Goal: Navigation & Orientation: Find specific page/section

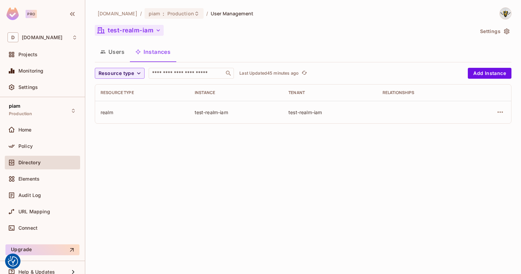
click at [120, 34] on button "test-realm-iam" at bounding box center [129, 30] width 69 height 11
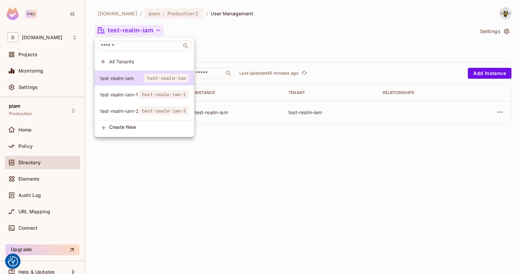
click at [166, 181] on div at bounding box center [260, 137] width 521 height 274
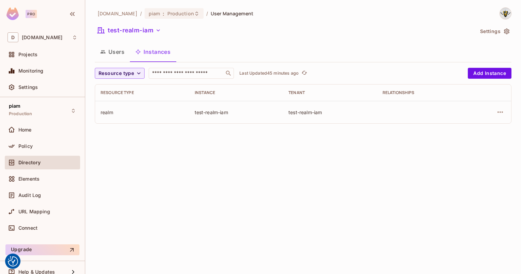
click at [52, 157] on div "Directory" at bounding box center [42, 163] width 75 height 14
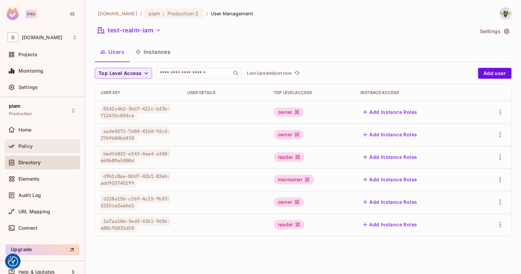
click at [34, 144] on div "Policy" at bounding box center [47, 145] width 59 height 5
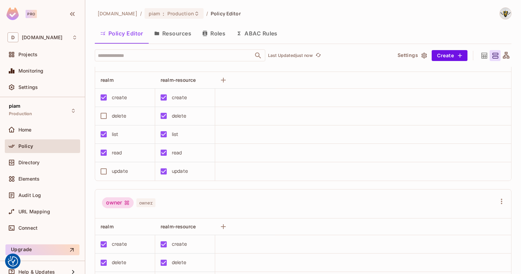
scroll to position [25, 0]
click at [26, 202] on div "Audit Log" at bounding box center [42, 196] width 75 height 16
click at [23, 197] on span "Audit Log" at bounding box center [29, 194] width 22 height 5
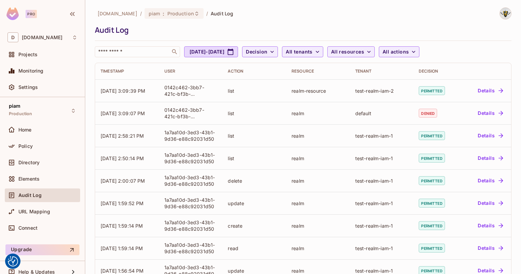
click at [26, 203] on div "Audit Log" at bounding box center [42, 196] width 75 height 16
click at [25, 209] on span "URL Mapping" at bounding box center [34, 211] width 32 height 5
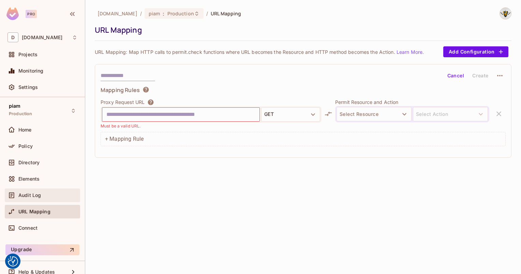
click at [25, 197] on span "Audit Log" at bounding box center [29, 194] width 22 height 5
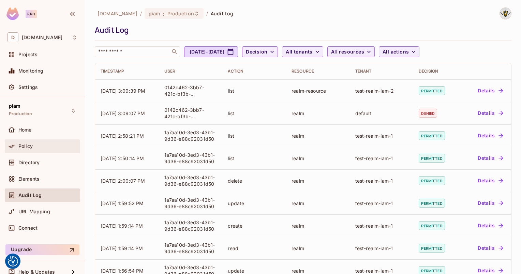
click at [31, 147] on span "Policy" at bounding box center [25, 145] width 14 height 5
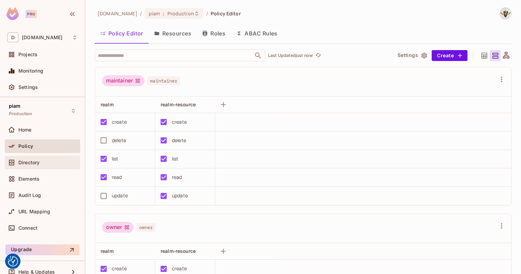
click at [27, 166] on div "Directory" at bounding box center [42, 162] width 70 height 8
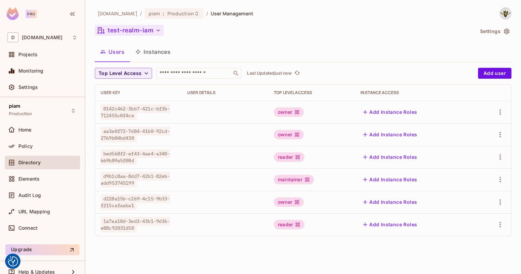
click at [148, 30] on button "test-realm-iam" at bounding box center [129, 30] width 69 height 11
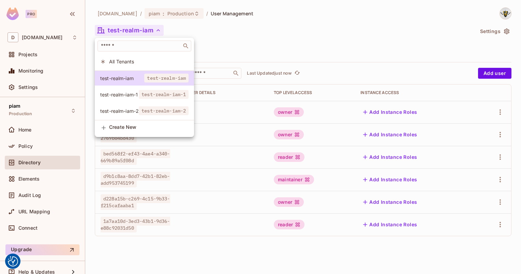
click at [254, 48] on div at bounding box center [260, 137] width 521 height 274
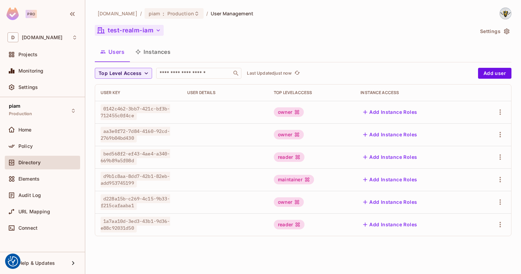
click at [126, 30] on button "test-realm-iam" at bounding box center [129, 30] width 69 height 11
click at [111, 28] on button "test-realm-iam" at bounding box center [129, 30] width 69 height 11
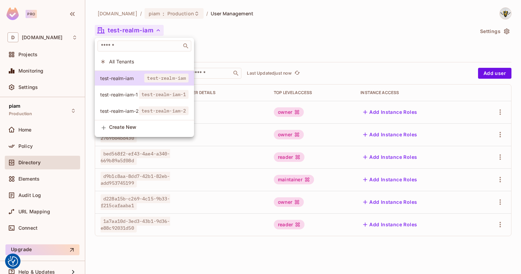
click at [135, 34] on div at bounding box center [260, 137] width 521 height 274
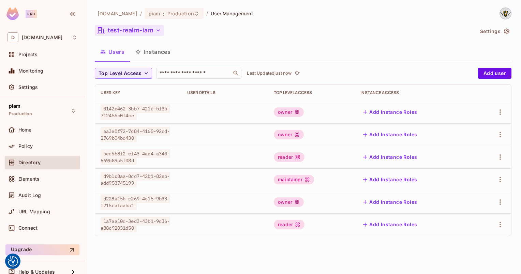
click at [116, 29] on button "test-realm-iam" at bounding box center [129, 30] width 69 height 11
click at [115, 29] on button "test-realm-iam" at bounding box center [129, 30] width 69 height 11
click at [129, 24] on div "[DOMAIN_NAME] / piam : Production / User Management test-realm-iam Settings Use…" at bounding box center [303, 124] width 416 height 234
click at [127, 26] on button "test-realm-iam" at bounding box center [129, 30] width 69 height 11
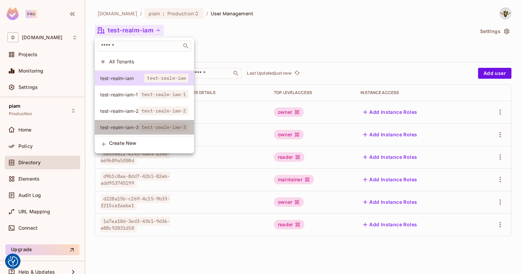
click at [130, 123] on li "test-realm-iam-3 test-realm-iam-3" at bounding box center [144, 127] width 99 height 15
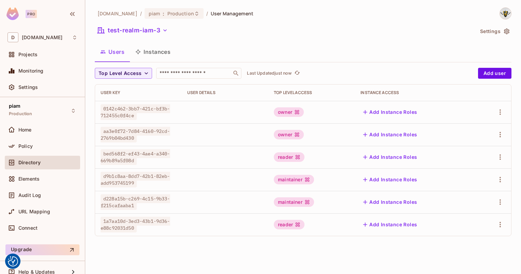
click at [151, 51] on button "Instances" at bounding box center [153, 51] width 46 height 17
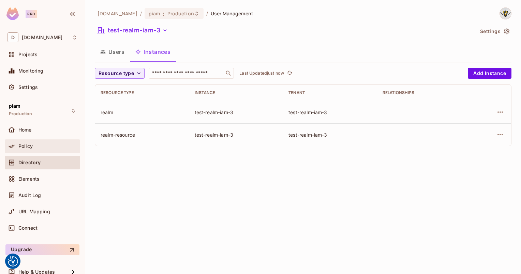
click at [26, 143] on span "Policy" at bounding box center [25, 145] width 14 height 5
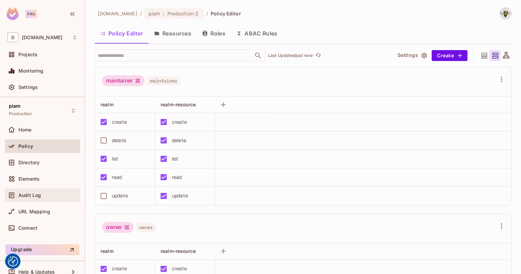
click at [38, 192] on span "Audit Log" at bounding box center [29, 194] width 22 height 5
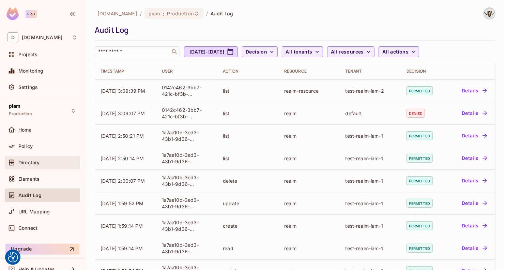
click at [28, 167] on div "Directory" at bounding box center [42, 163] width 75 height 14
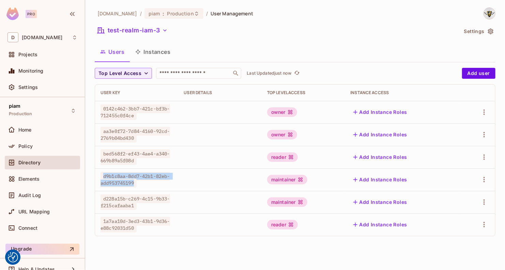
drag, startPoint x: 104, startPoint y: 179, endPoint x: 140, endPoint y: 186, distance: 36.9
click at [140, 186] on td "d9b1c8aa-8dd7-42b1-82eb-add953745199" at bounding box center [136, 179] width 83 height 22
click at [139, 184] on div "d9b1c8aa-8dd7-42b1-82eb-add953745199" at bounding box center [137, 180] width 73 height 14
click at [26, 164] on span "Directory" at bounding box center [29, 162] width 22 height 5
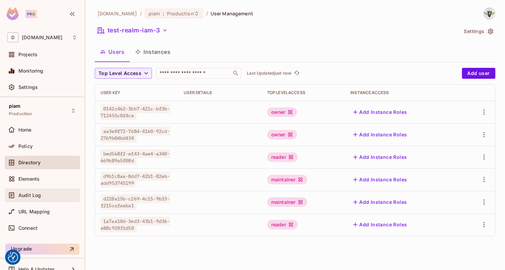
click at [27, 199] on div "Audit Log" at bounding box center [42, 195] width 75 height 14
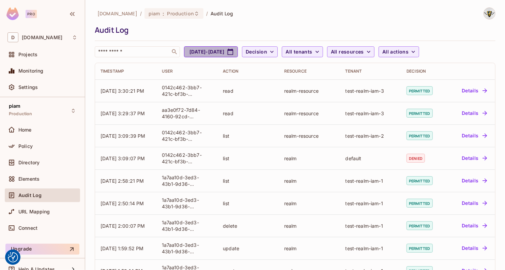
click at [238, 47] on button "[DATE] - [DATE]" at bounding box center [211, 51] width 54 height 11
select select "*"
select select "****"
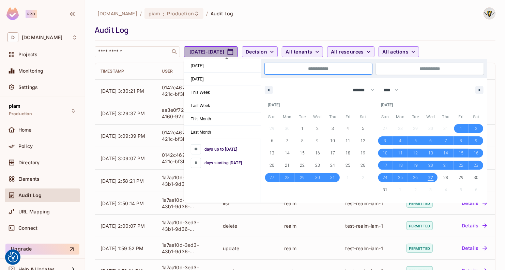
click at [238, 48] on button "[DATE] - [DATE]" at bounding box center [211, 51] width 54 height 11
click at [251, 41] on div "[DOMAIN_NAME] / piam : Production / Audit Log Audit Log ​ [DATE] - [DATE] Decis…" at bounding box center [295, 32] width 401 height 50
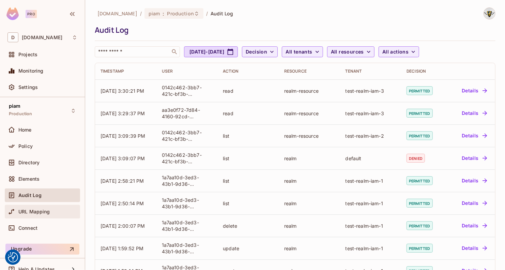
click at [26, 209] on span "URL Mapping" at bounding box center [34, 211] width 32 height 5
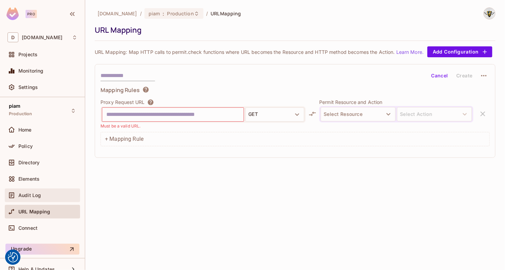
click at [25, 195] on span "Audit Log" at bounding box center [29, 194] width 22 height 5
